Goal: Find contact information: Find contact information

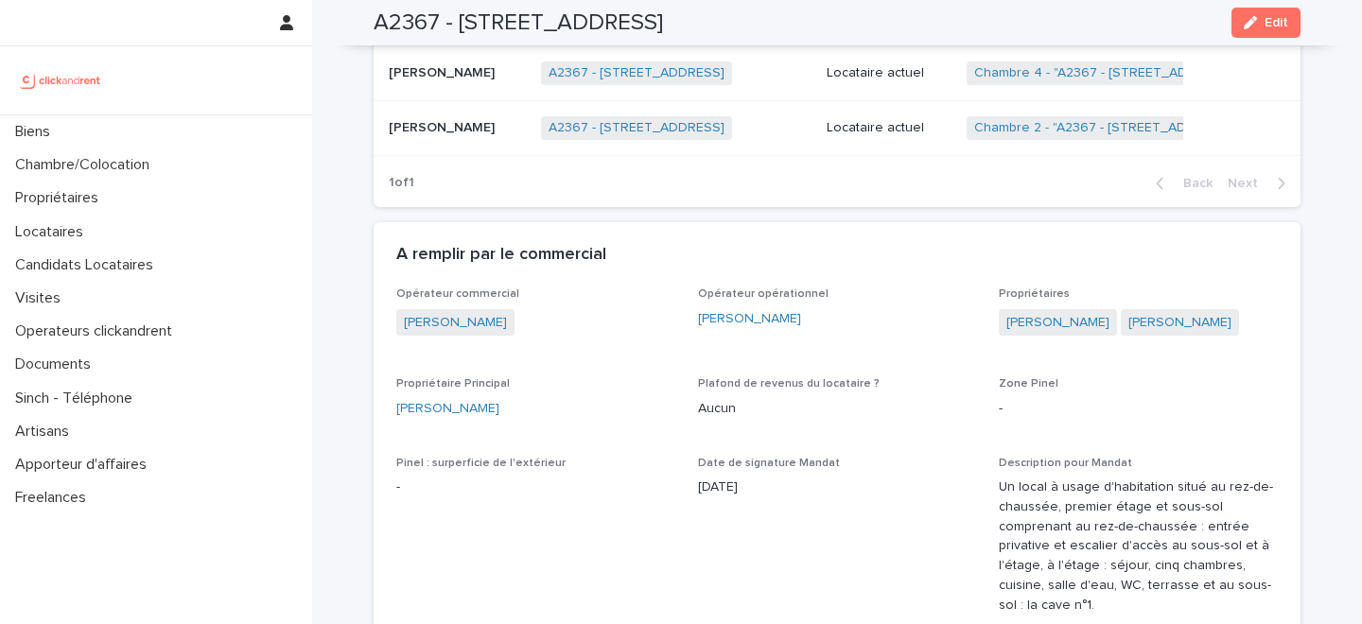
scroll to position [1151, 0]
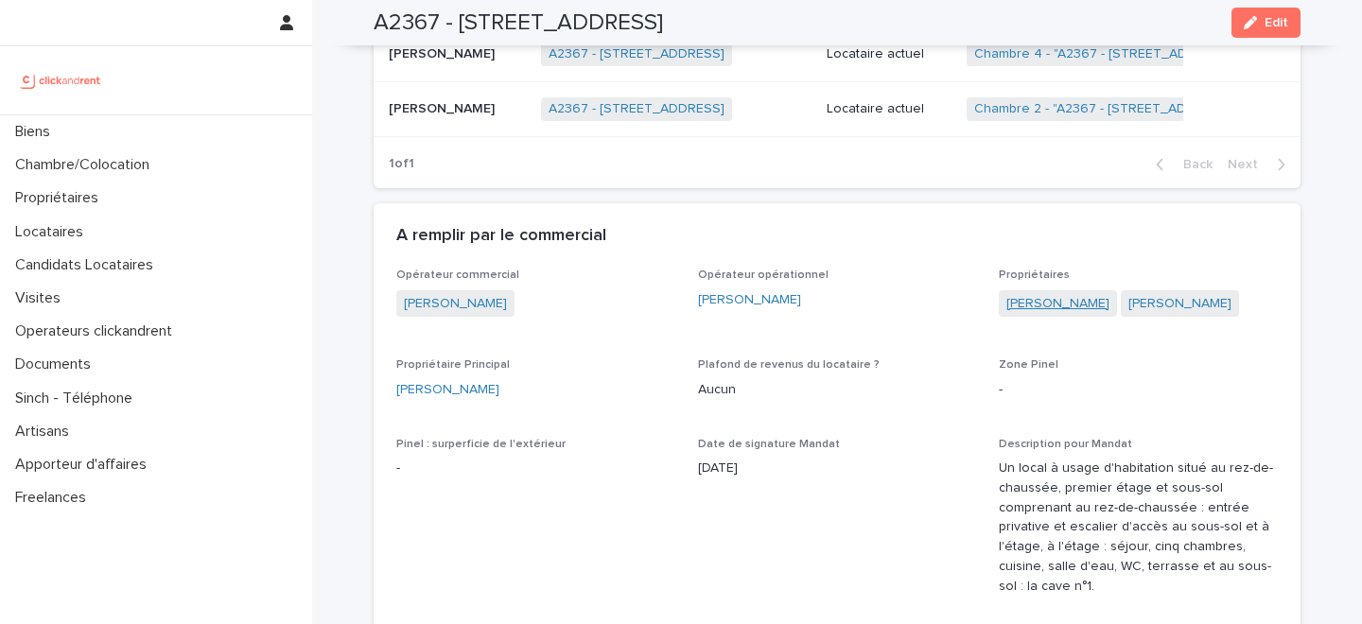
click at [1058, 302] on link "[PERSON_NAME]" at bounding box center [1057, 304] width 103 height 20
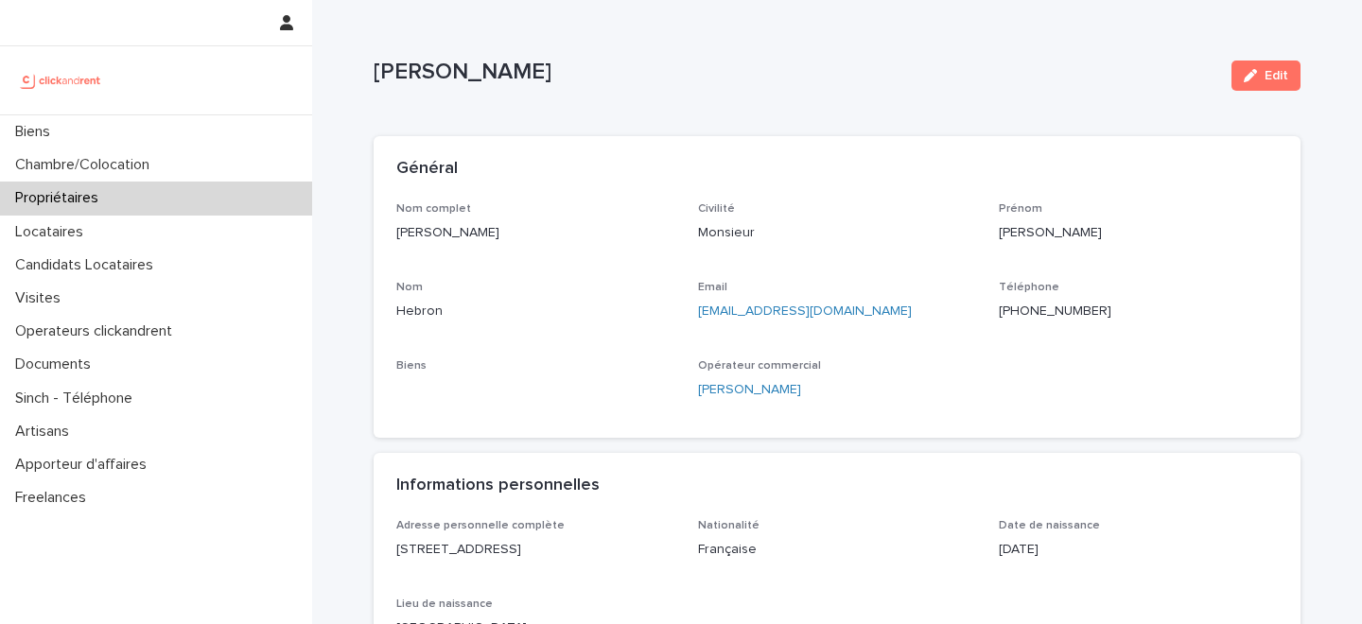
click at [1049, 312] on p "[PHONE_NUMBER]" at bounding box center [1138, 312] width 279 height 20
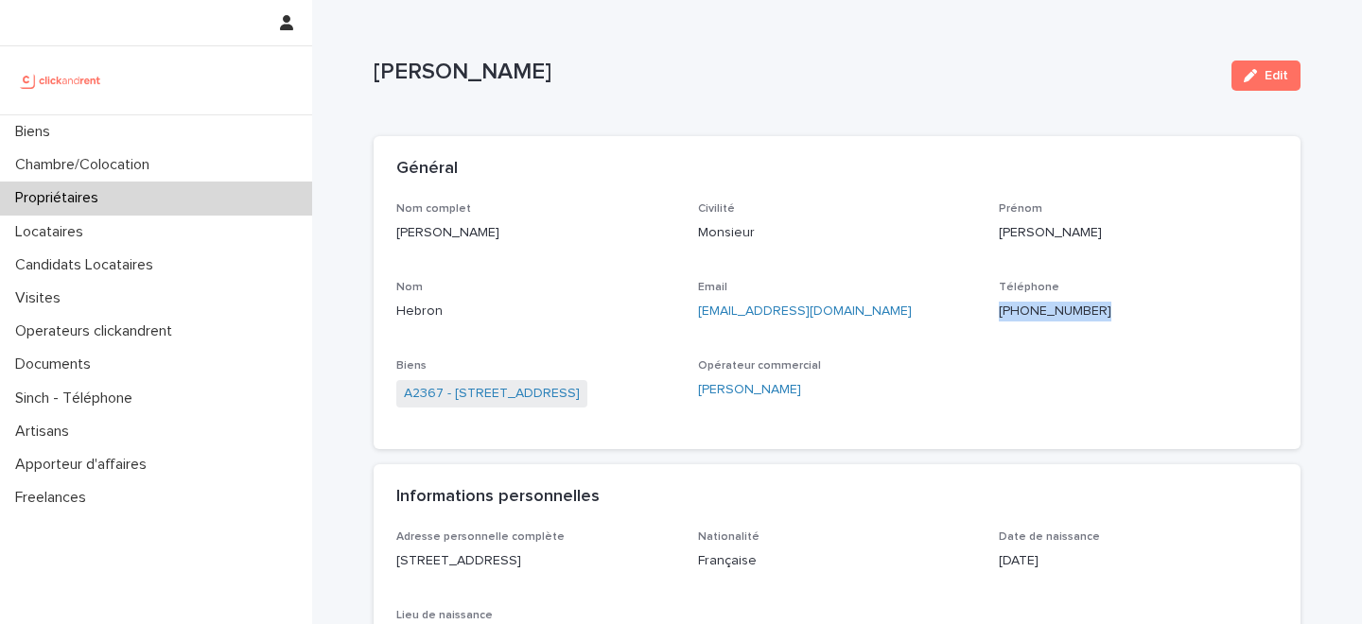
copy p "[PHONE_NUMBER]"
